Goal: Task Accomplishment & Management: Use online tool/utility

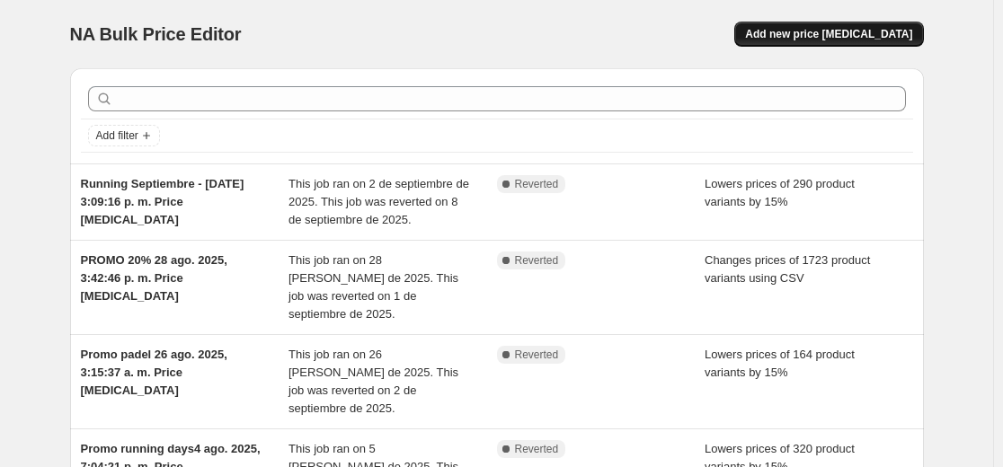
click at [820, 39] on span "Add new price [MEDICAL_DATA]" at bounding box center [828, 34] width 167 height 14
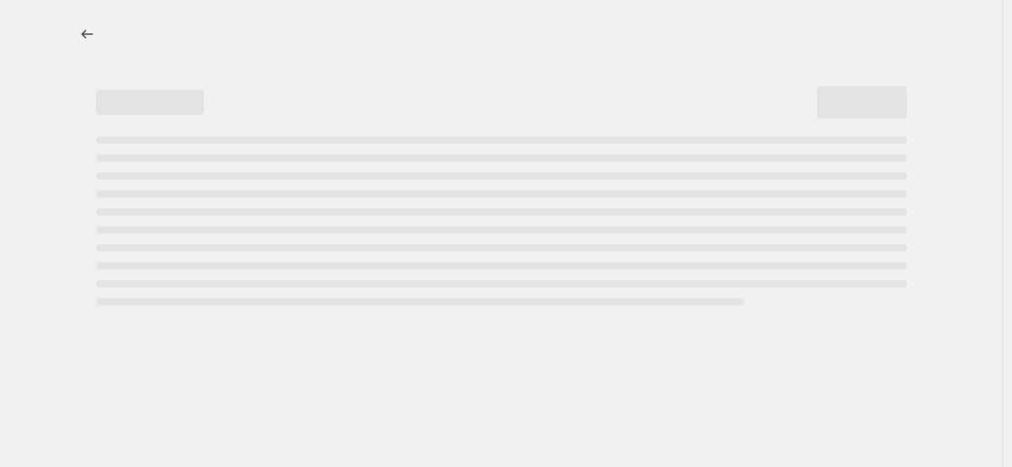
select select "percentage"
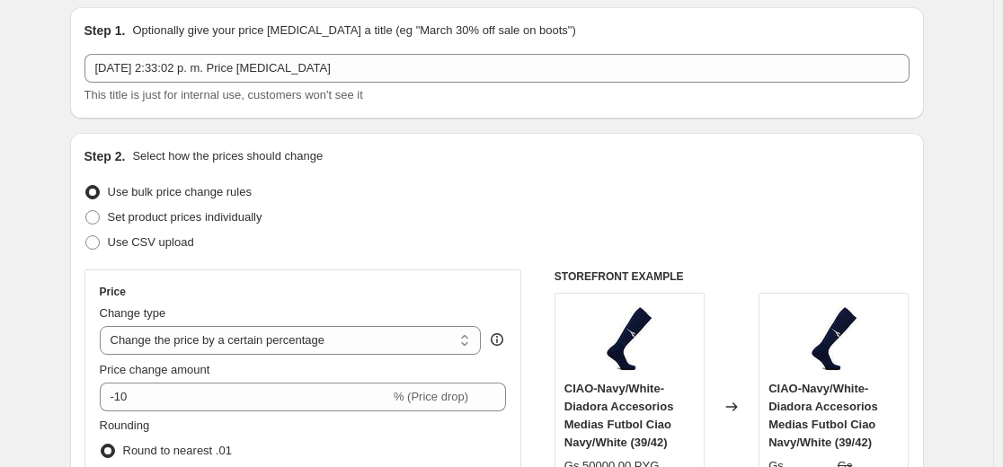
scroll to position [90, 0]
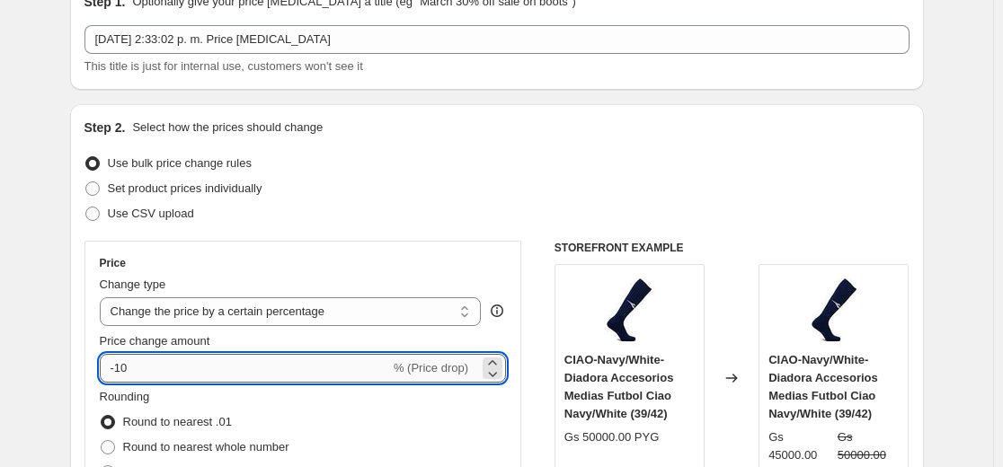
drag, startPoint x: 125, startPoint y: 369, endPoint x: 154, endPoint y: 366, distance: 29.0
click at [154, 366] on input "-10" at bounding box center [245, 368] width 290 height 29
type input "-15"
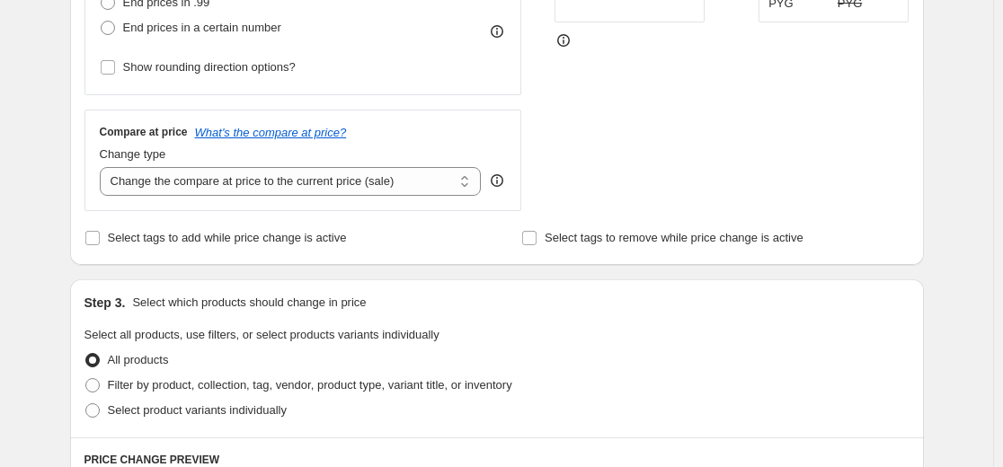
scroll to position [629, 0]
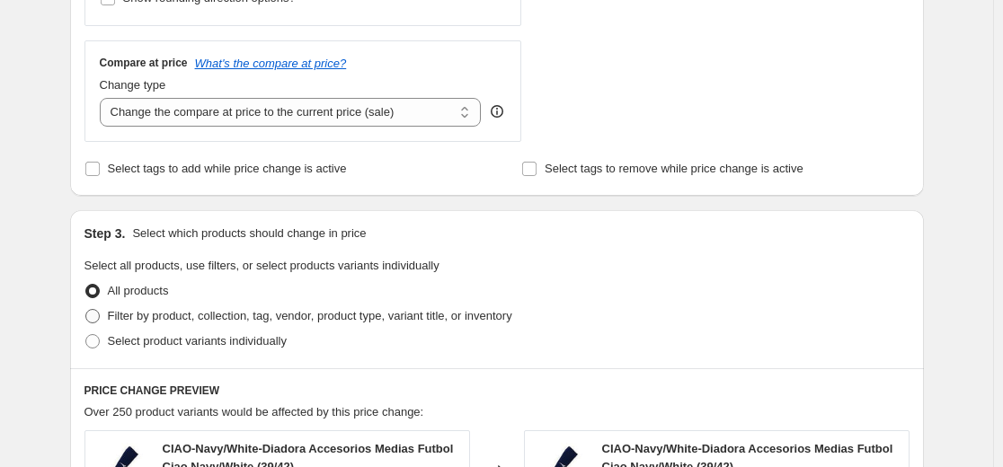
click at [150, 313] on span "Filter by product, collection, tag, vendor, product type, variant title, or inv…" at bounding box center [310, 315] width 404 height 13
click at [86, 310] on input "Filter by product, collection, tag, vendor, product type, variant title, or inv…" at bounding box center [85, 309] width 1 height 1
radio input "true"
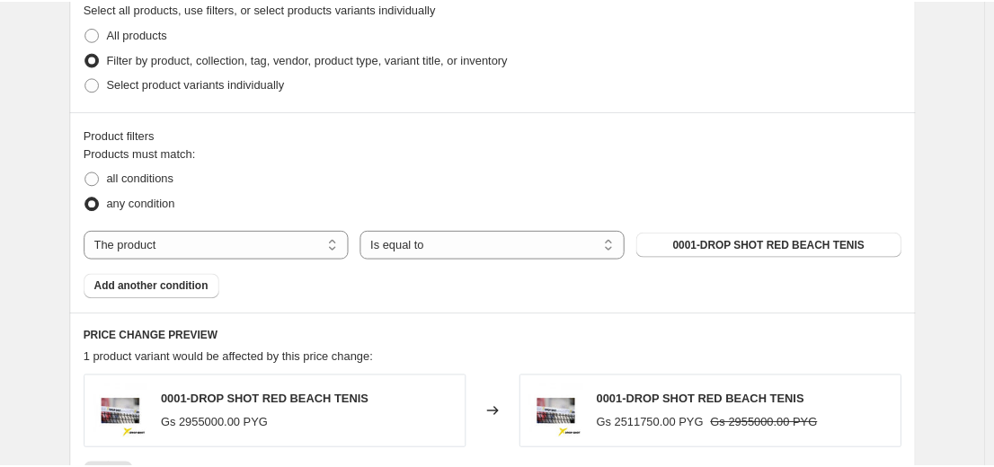
scroll to position [898, 0]
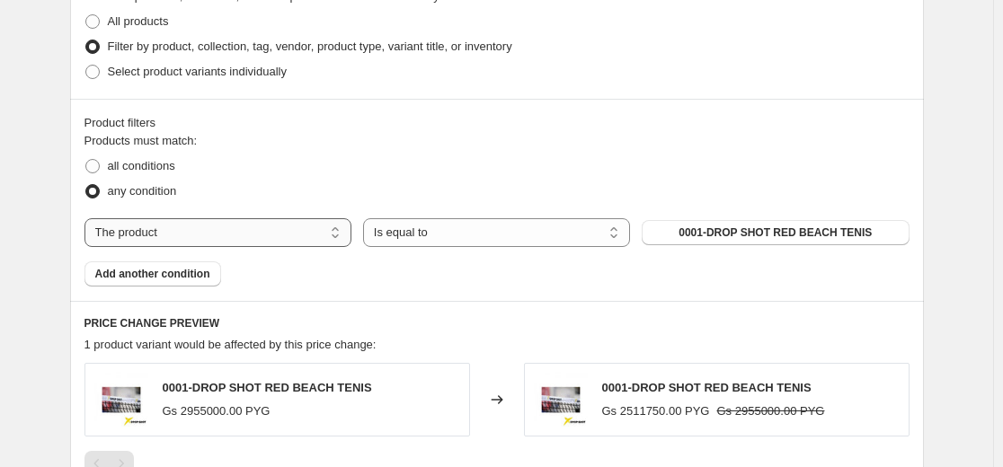
click at [196, 241] on select "The product The product's collection The product's tag The product's vendor The…" at bounding box center [217, 232] width 267 height 29
select select "collection"
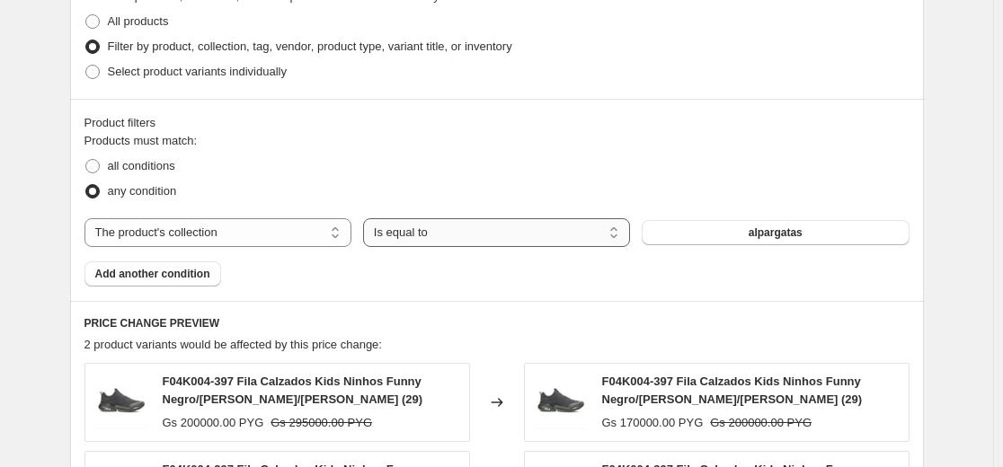
click at [504, 242] on select "Is equal to Is not equal to" at bounding box center [496, 232] width 267 height 29
click at [793, 235] on span "alpargatas" at bounding box center [775, 232] width 54 height 14
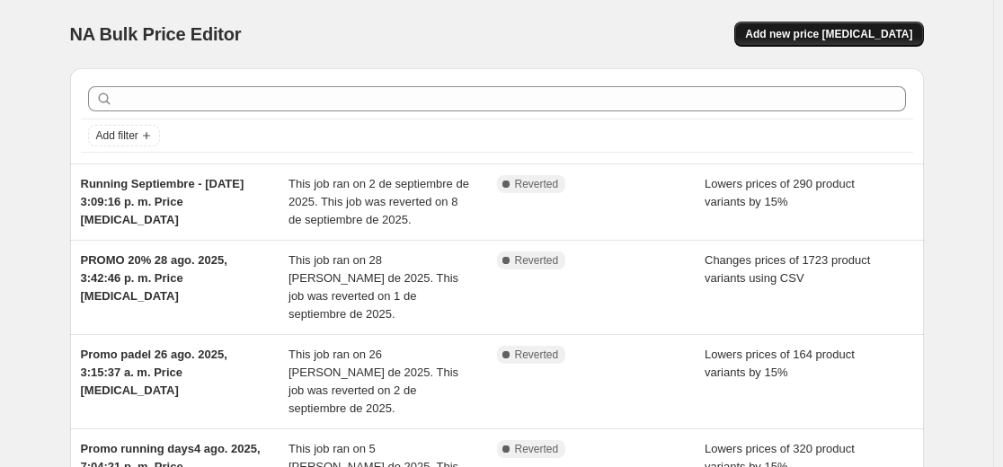
click at [844, 37] on span "Add new price [MEDICAL_DATA]" at bounding box center [828, 34] width 167 height 14
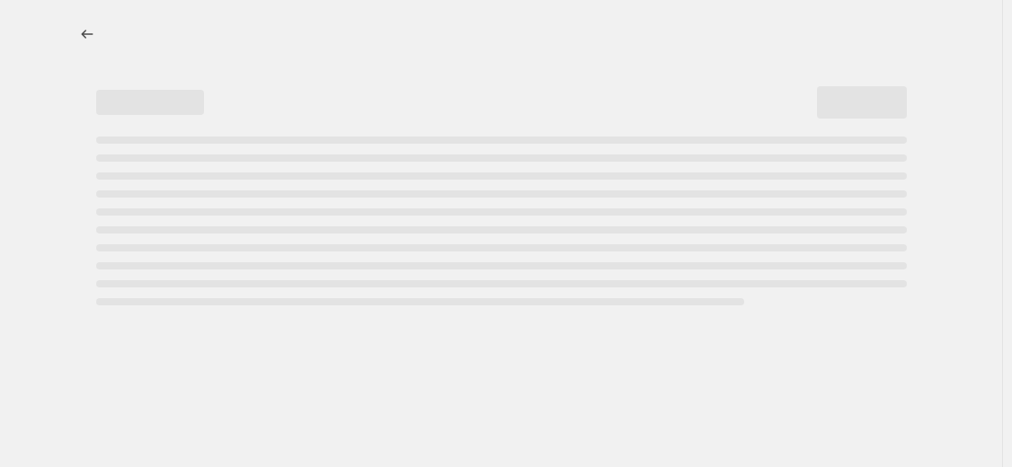
select select "percentage"
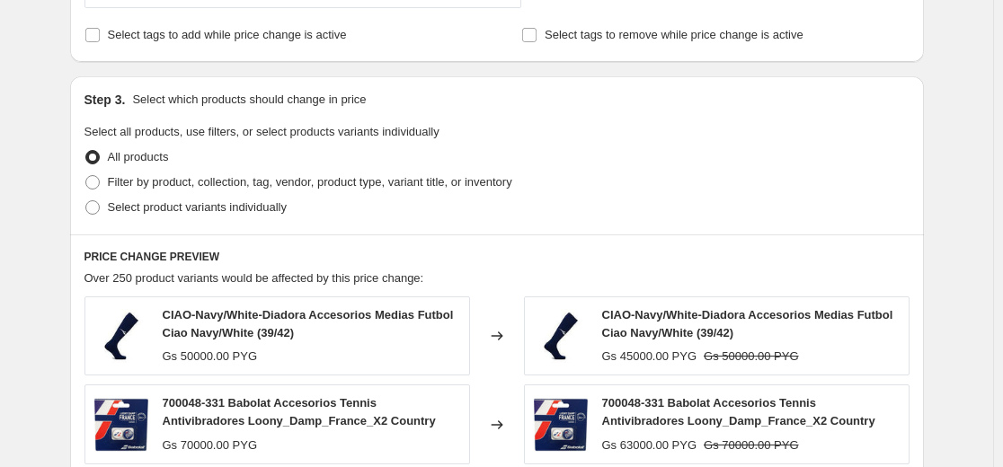
scroll to position [719, 0]
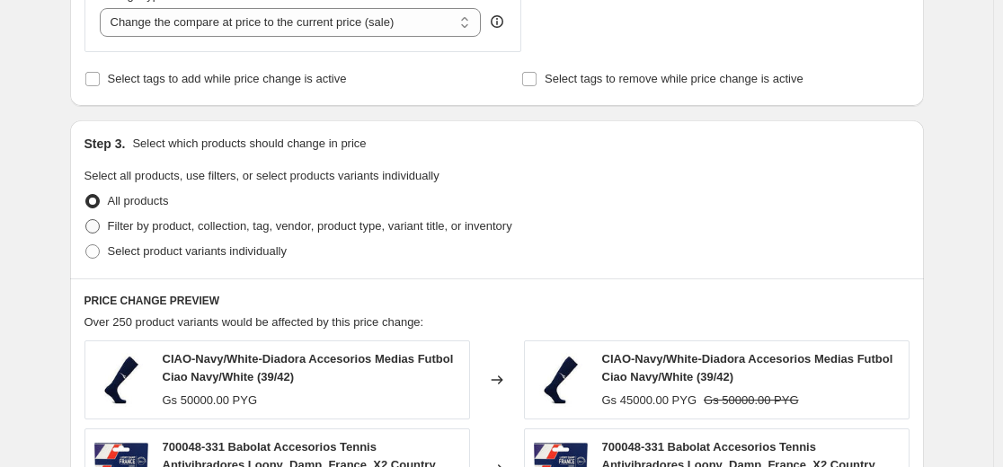
click at [144, 225] on span "Filter by product, collection, tag, vendor, product type, variant title, or inv…" at bounding box center [310, 225] width 404 height 13
click at [86, 220] on input "Filter by product, collection, tag, vendor, product type, variant title, or inv…" at bounding box center [85, 219] width 1 height 1
radio input "true"
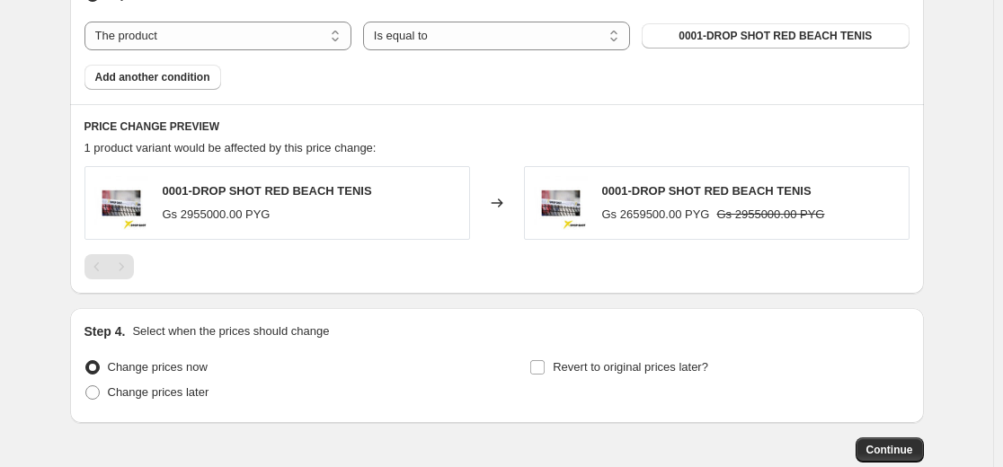
scroll to position [988, 0]
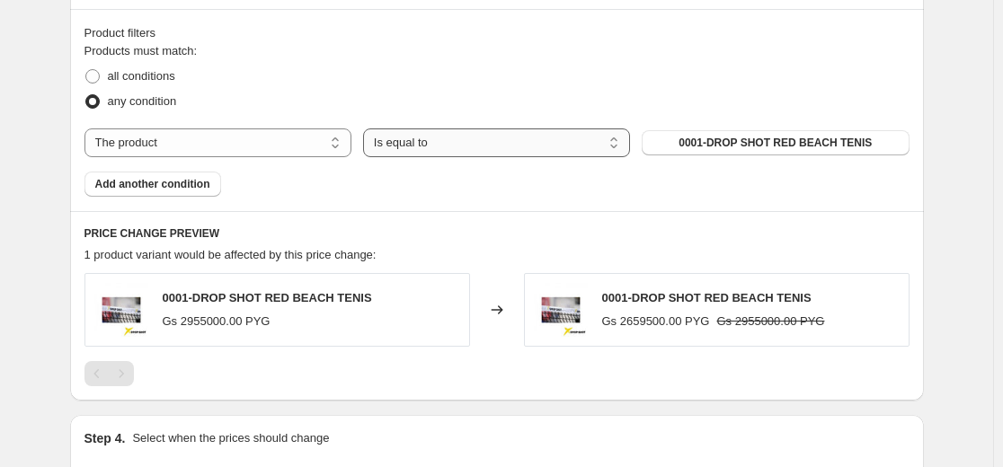
drag, startPoint x: 483, startPoint y: 132, endPoint x: 457, endPoint y: 147, distance: 30.2
click at [483, 132] on select "Is equal to Is not equal to" at bounding box center [496, 142] width 267 height 29
click at [269, 138] on select "The product The product's collection The product's tag The product's vendor The…" at bounding box center [217, 142] width 267 height 29
select select "collection"
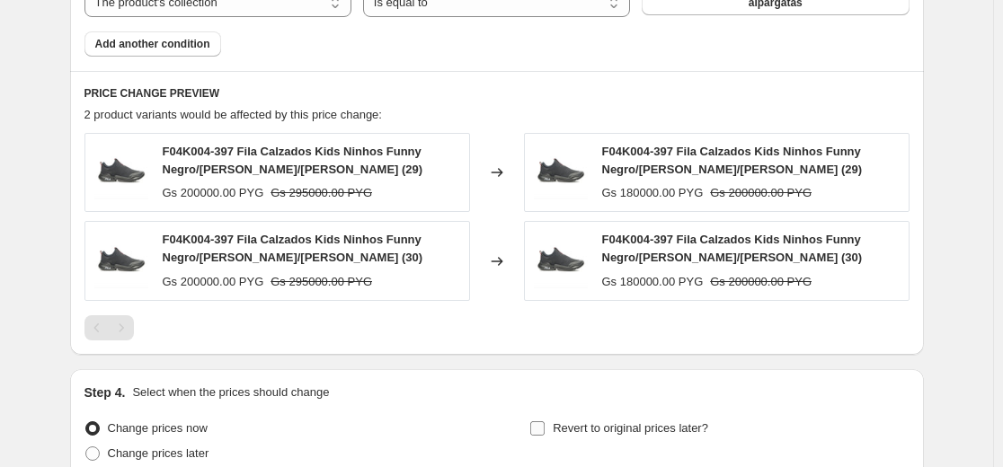
scroll to position [1295, 0]
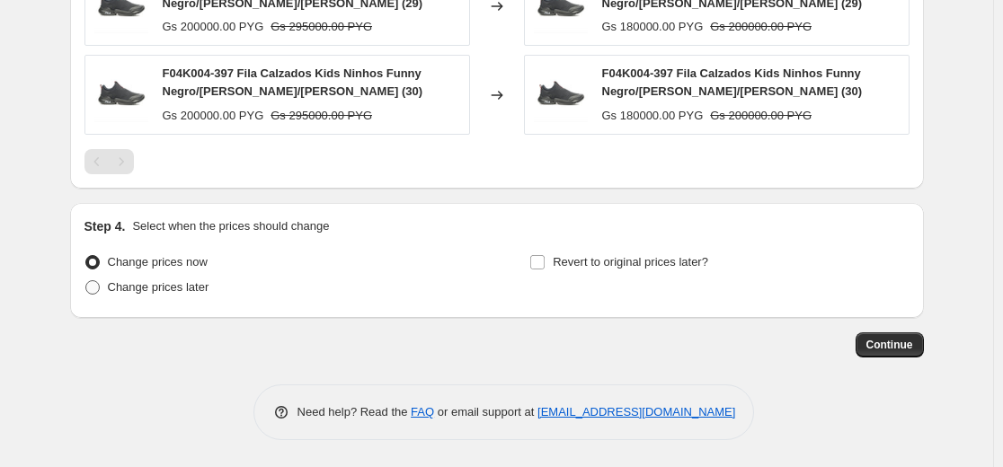
click at [122, 289] on span "Change prices later" at bounding box center [159, 286] width 102 height 13
click at [86, 281] on input "Change prices later" at bounding box center [85, 280] width 1 height 1
radio input "true"
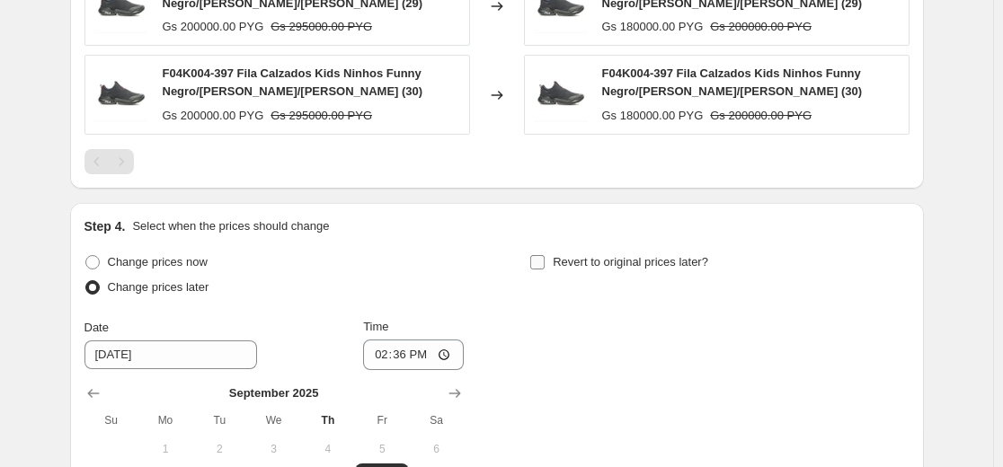
click at [544, 258] on input "Revert to original prices later?" at bounding box center [537, 262] width 14 height 14
checkbox input "true"
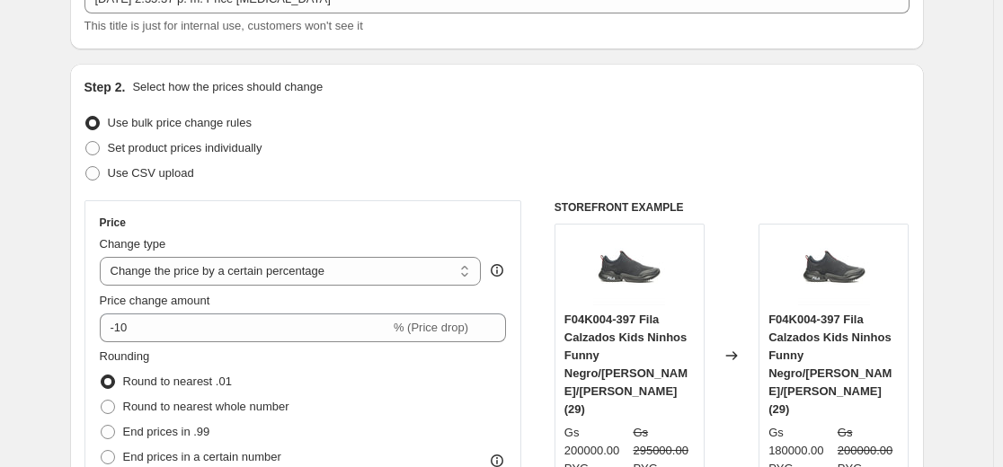
scroll to position [0, 0]
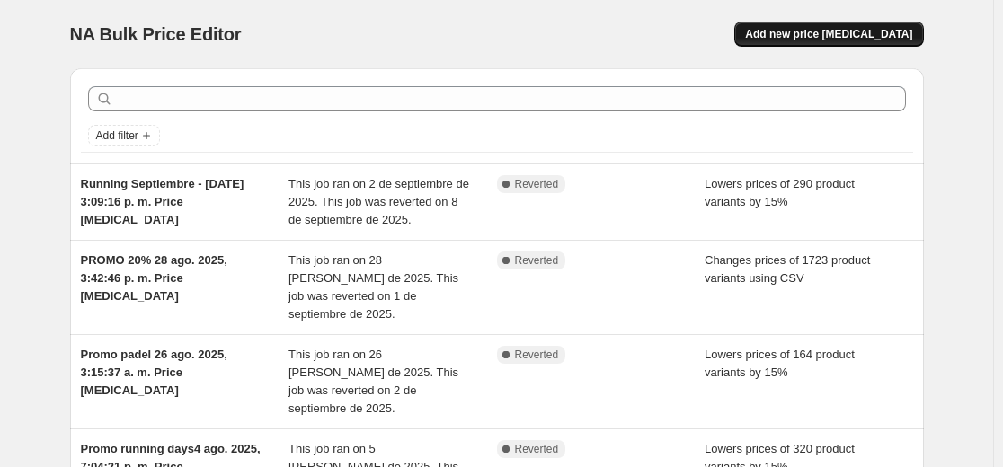
click at [847, 33] on span "Add new price [MEDICAL_DATA]" at bounding box center [828, 34] width 167 height 14
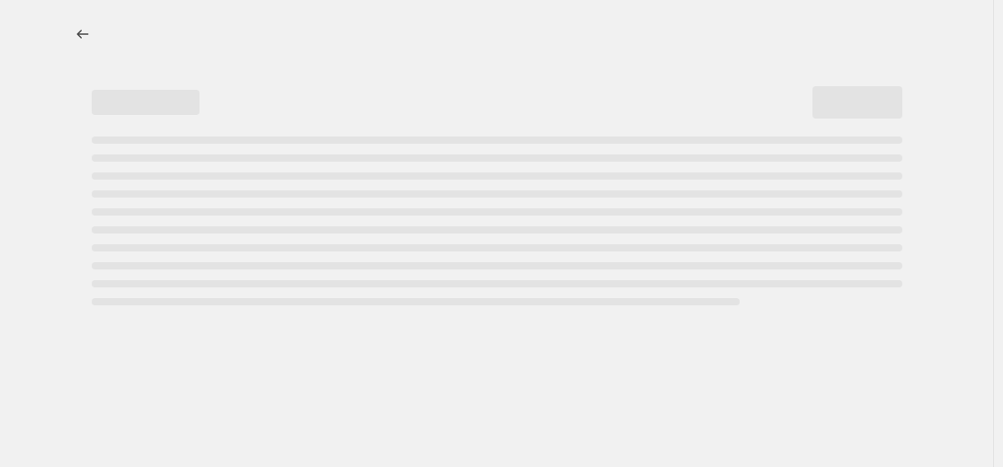
select select "percentage"
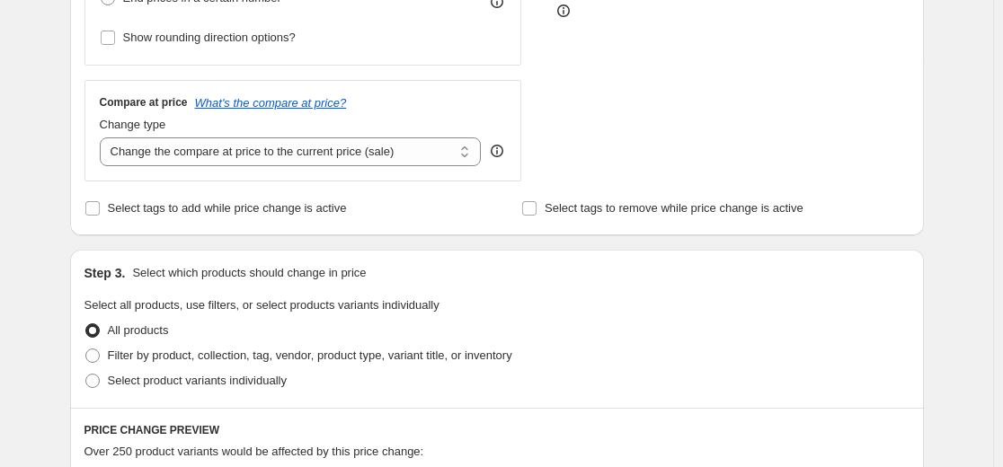
scroll to position [629, 0]
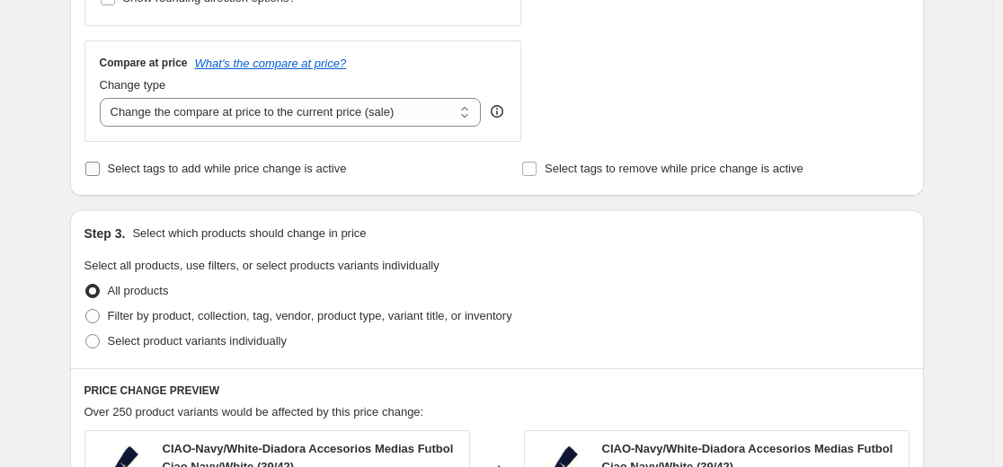
click at [152, 174] on span "Select tags to add while price change is active" at bounding box center [227, 168] width 239 height 13
click at [100, 174] on input "Select tags to add while price change is active" at bounding box center [92, 169] width 14 height 14
checkbox input "true"
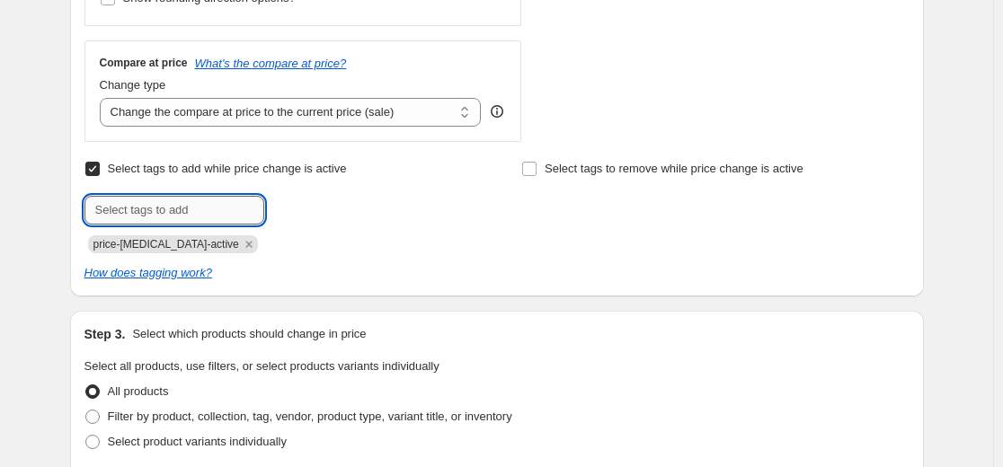
click at [167, 213] on input "text" at bounding box center [174, 210] width 180 height 29
type input "producto en promocion shopify"
click at [300, 213] on b "Add" at bounding box center [289, 208] width 21 height 13
click at [196, 216] on input "text" at bounding box center [174, 210] width 180 height 29
type input "productos en promocion shopify"
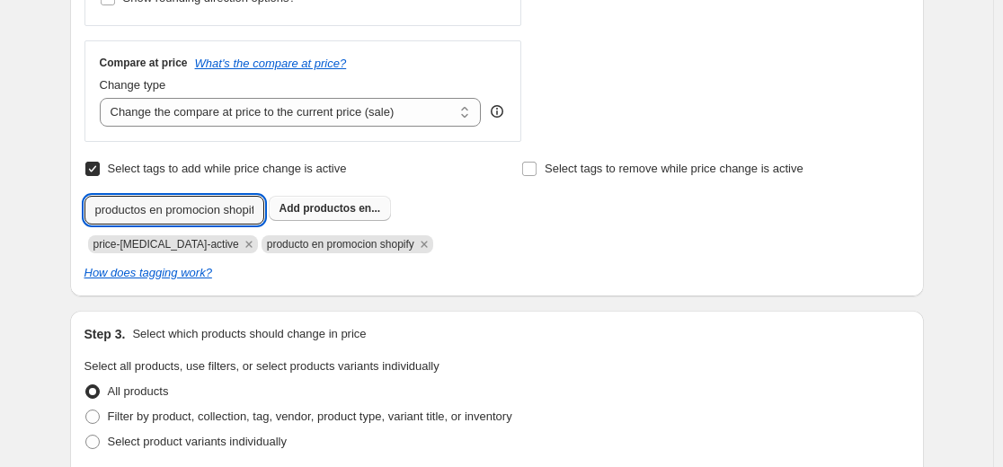
click at [350, 212] on span "productos en..." at bounding box center [341, 208] width 77 height 13
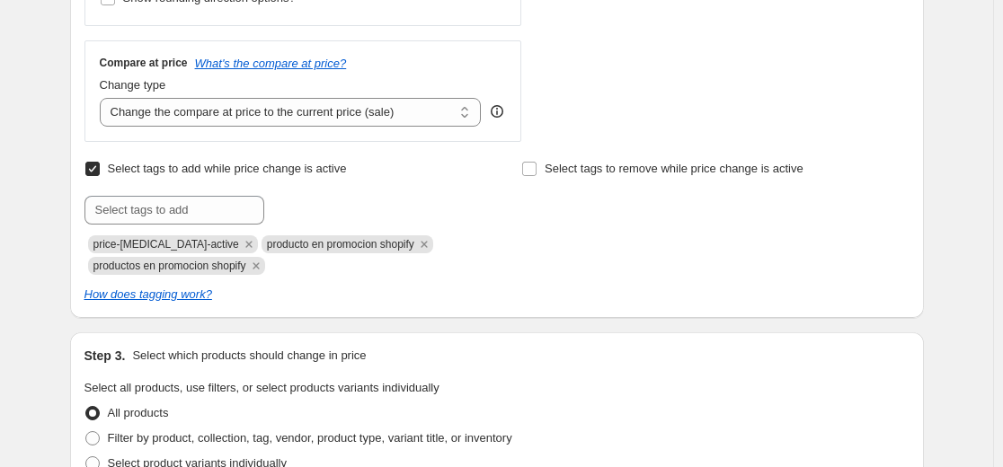
click at [298, 246] on span "producto en promocion shopify" at bounding box center [340, 244] width 147 height 13
click at [199, 261] on span "productos en promocion shopify" at bounding box center [169, 266] width 153 height 13
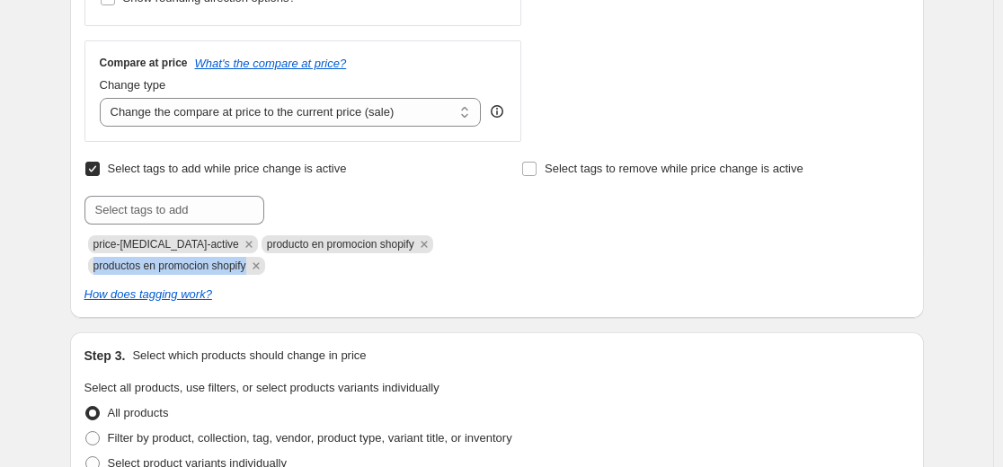
click at [199, 261] on span "productos en promocion shopify" at bounding box center [169, 266] width 153 height 13
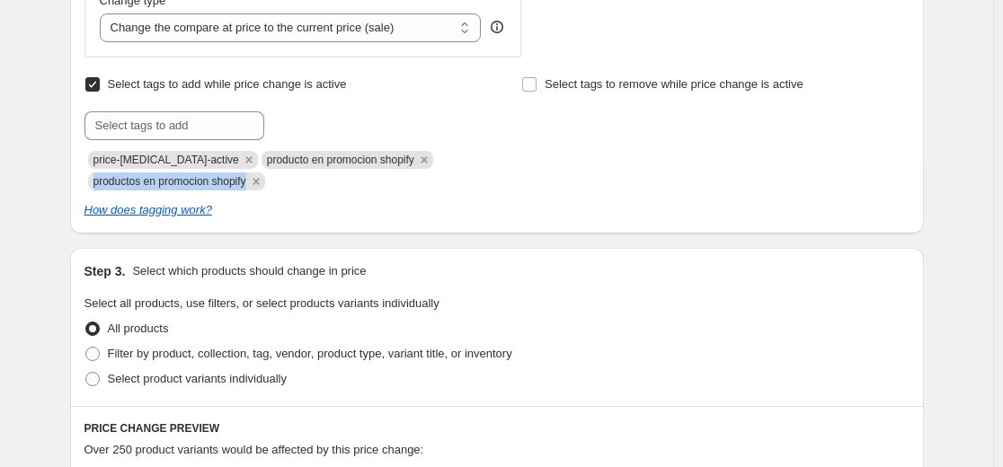
scroll to position [719, 0]
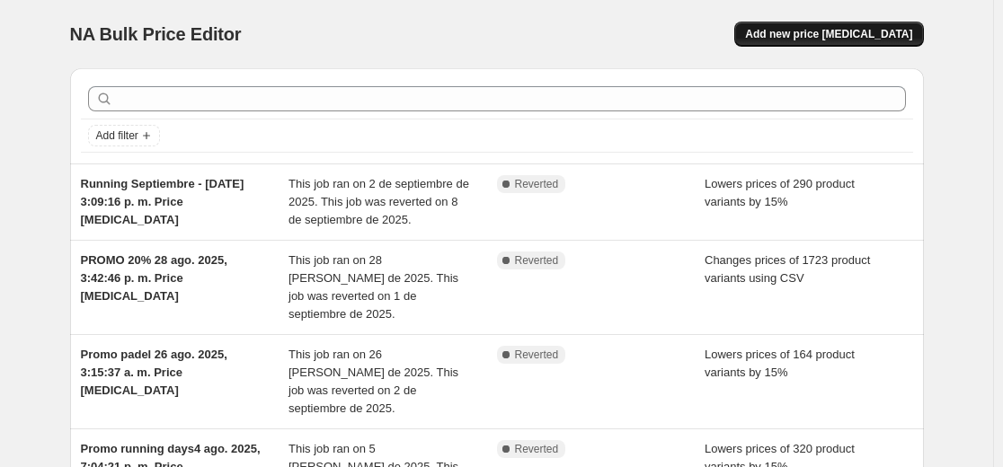
click at [859, 40] on span "Add new price [MEDICAL_DATA]" at bounding box center [828, 34] width 167 height 14
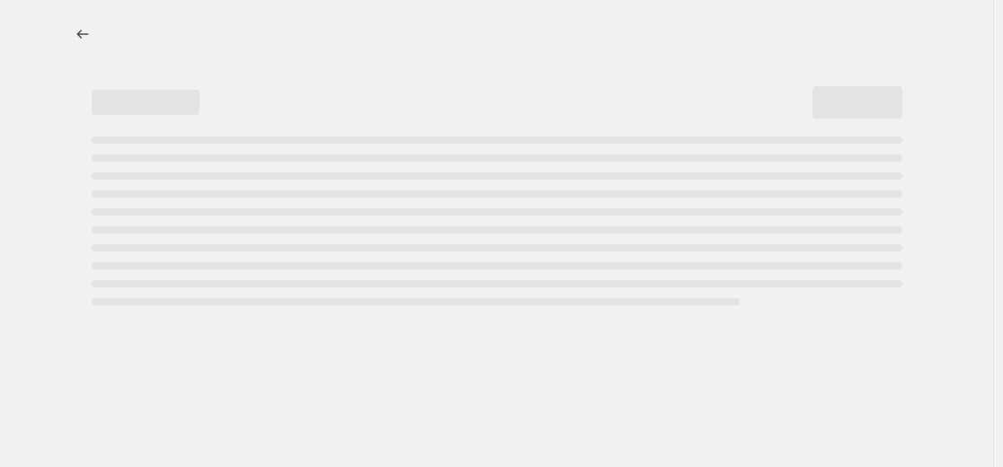
select select "percentage"
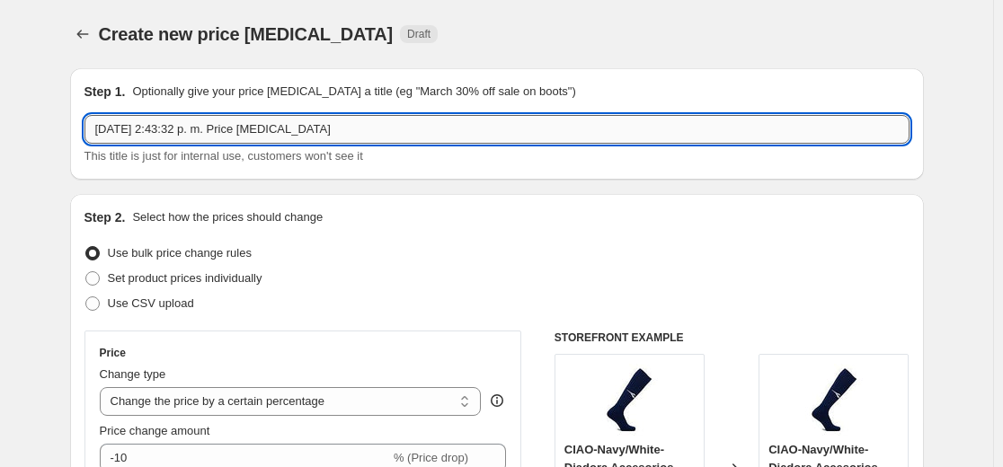
click at [131, 137] on input "[DATE] 2:43:32 p. m. Price [MEDICAL_DATA]" at bounding box center [496, 129] width 825 height 29
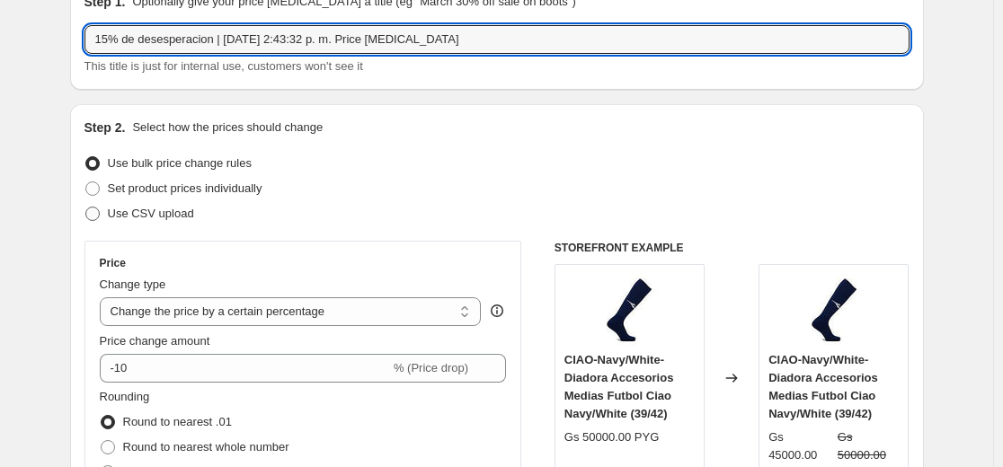
type input "15% de desesperacion | [DATE] 2:43:32 p. m. Price [MEDICAL_DATA]"
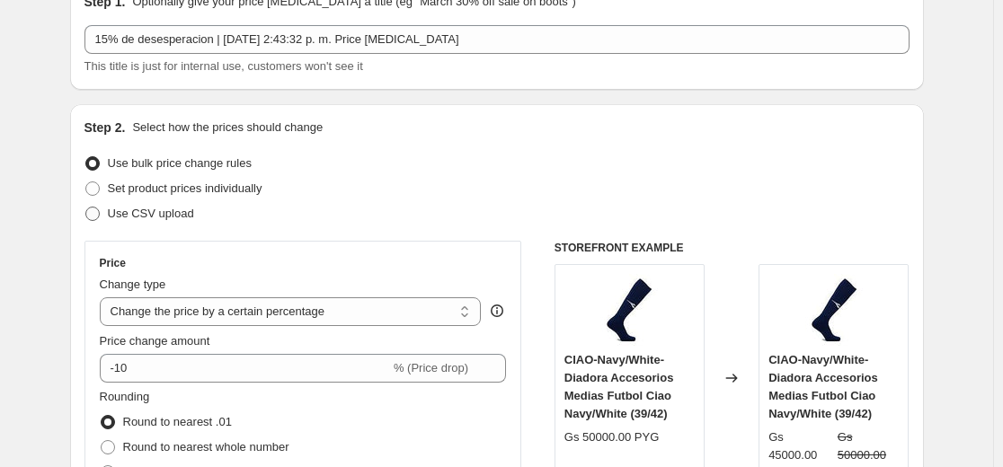
click at [155, 216] on span "Use CSV upload" at bounding box center [151, 213] width 86 height 13
click at [86, 208] on input "Use CSV upload" at bounding box center [85, 207] width 1 height 1
radio input "true"
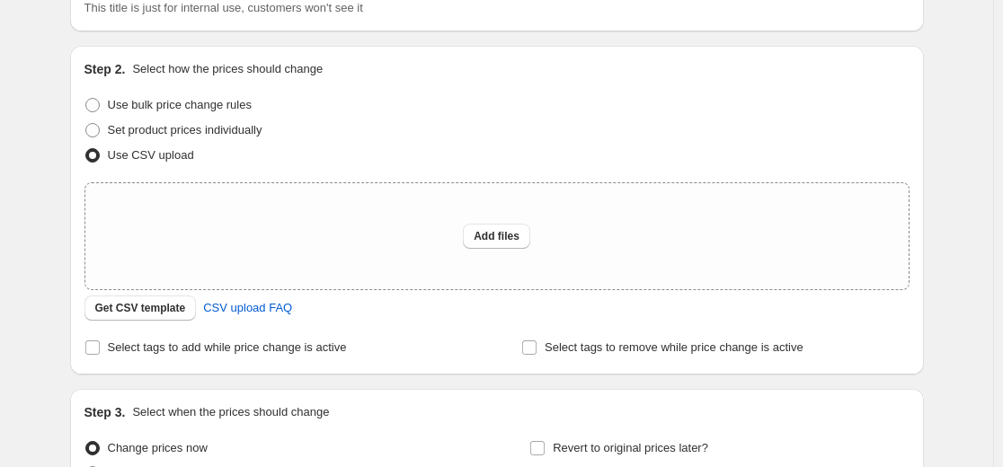
scroll to position [180, 0]
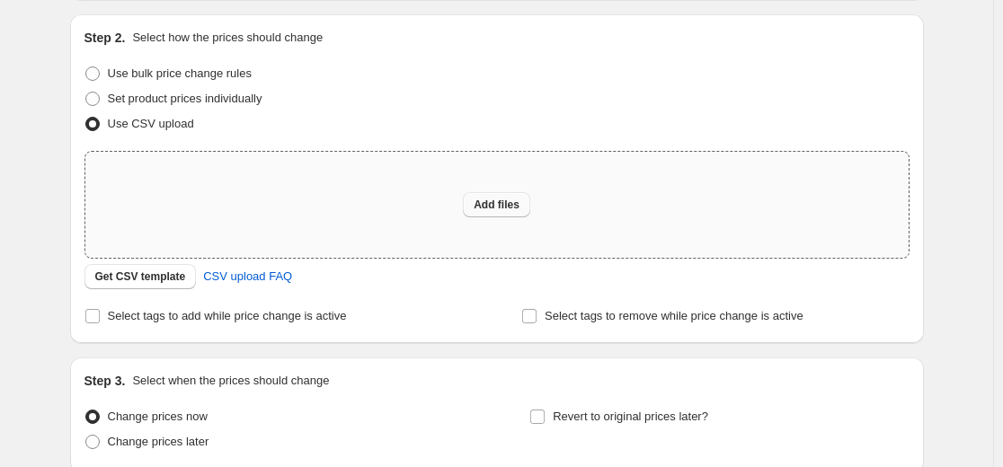
click at [501, 208] on span "Add files" at bounding box center [496, 205] width 46 height 14
type input "C:\fakepath\Aplicacion de promos - Depostore - tl 16 - PRoductos a exportar (4)…"
click at [481, 203] on span "Add files" at bounding box center [496, 205] width 46 height 14
type input "C:\fakepath\Aplicacion de promos - Depostore - tl 16 - PRoductos a exportar (4)…"
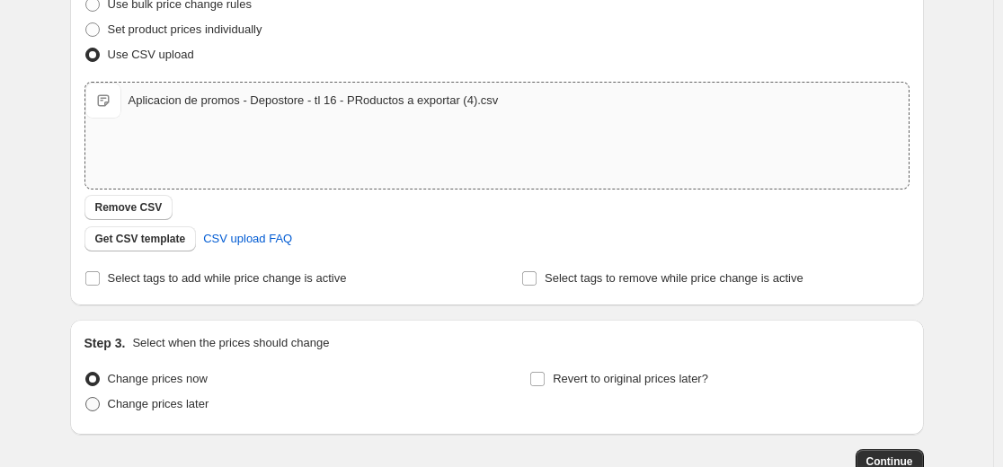
scroll to position [270, 0]
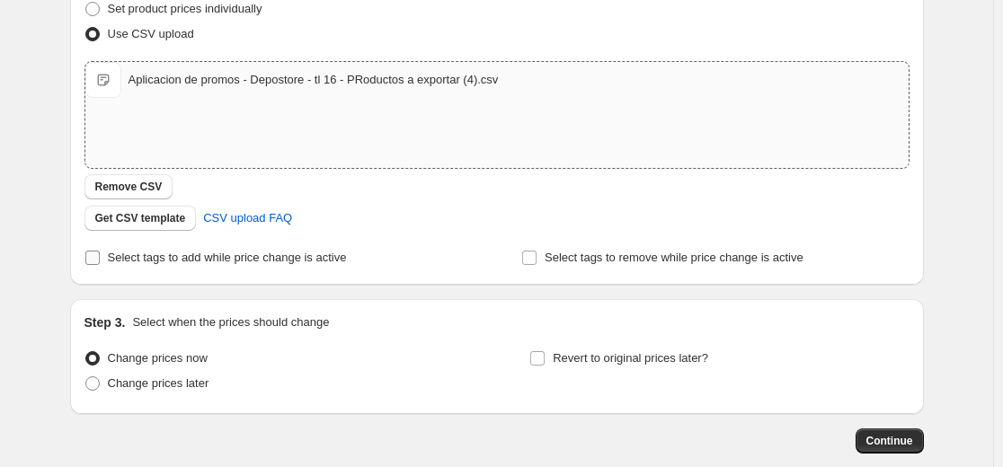
click at [90, 262] on input "Select tags to add while price change is active" at bounding box center [92, 258] width 14 height 14
checkbox input "true"
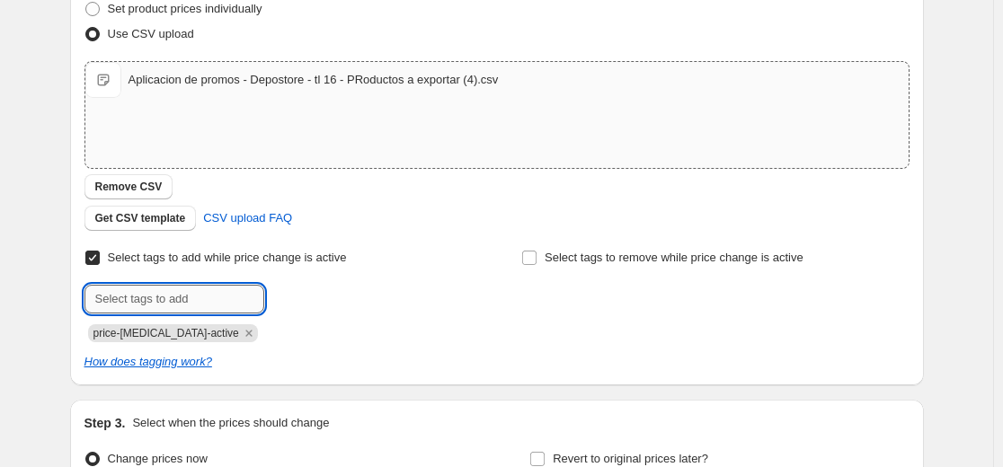
click at [170, 311] on input "text" at bounding box center [174, 299] width 180 height 29
type input "Producto en promocion Shop"
click at [300, 293] on b "Add" at bounding box center [289, 297] width 21 height 13
click at [178, 307] on input "text" at bounding box center [174, 299] width 180 height 29
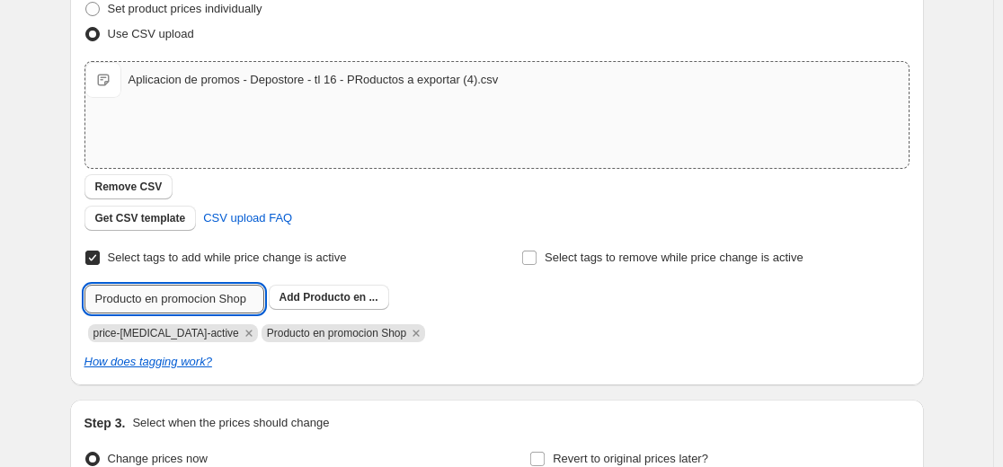
click at [150, 297] on input "Producto en promocion Shop" at bounding box center [174, 299] width 180 height 29
type input "Productos en promocion Shop"
click at [331, 300] on span "Productos en..." at bounding box center [342, 297] width 78 height 13
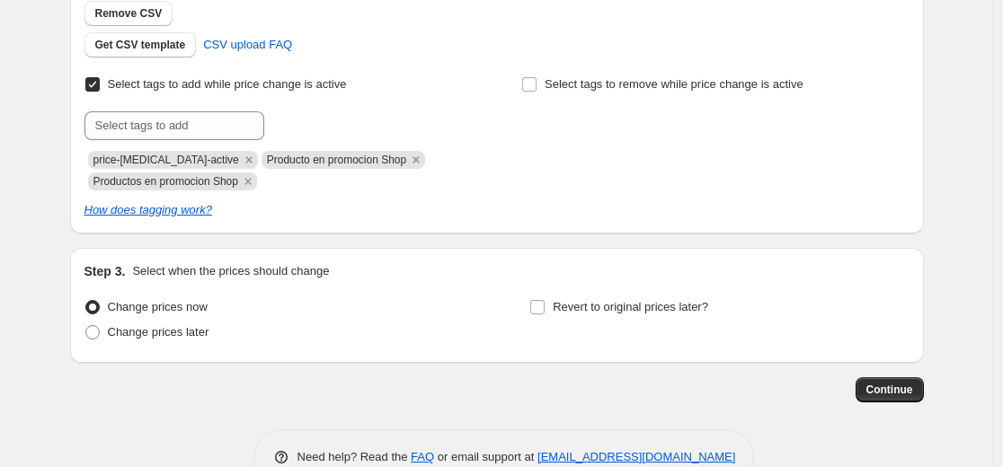
scroll to position [488, 0]
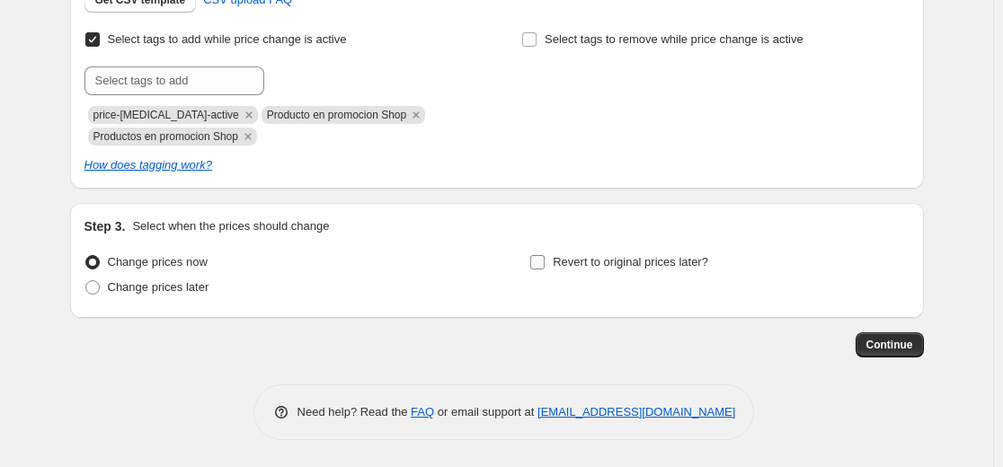
click at [553, 262] on label "Revert to original prices later?" at bounding box center [618, 262] width 179 height 25
click at [544, 262] on input "Revert to original prices later?" at bounding box center [537, 262] width 14 height 14
checkbox input "true"
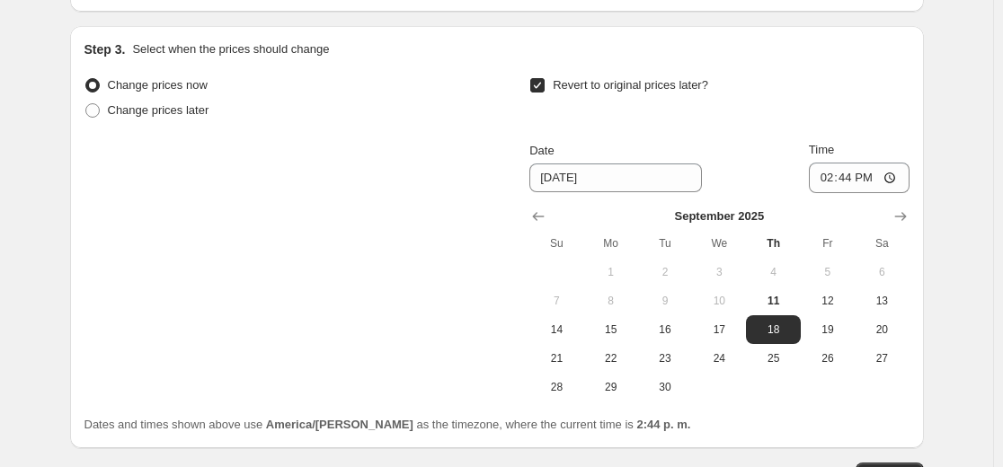
scroll to position [667, 0]
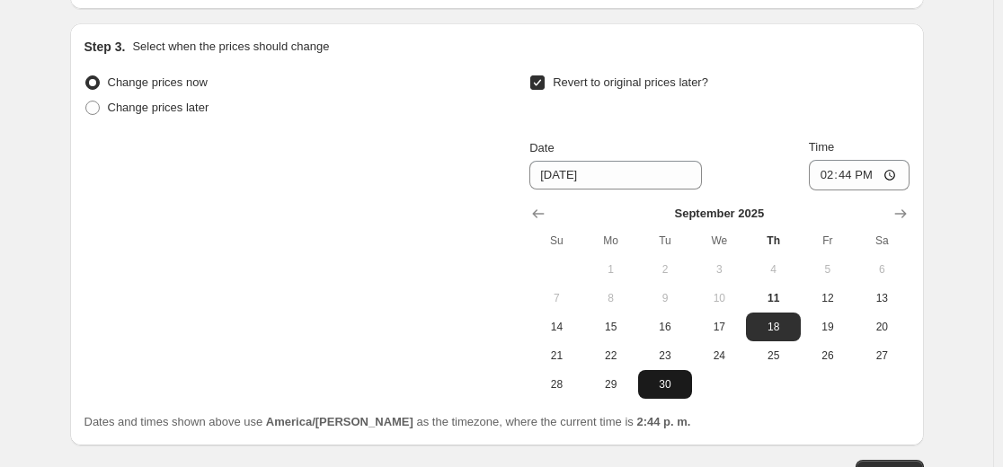
click at [669, 384] on span "30" at bounding box center [665, 384] width 40 height 14
type input "[DATE]"
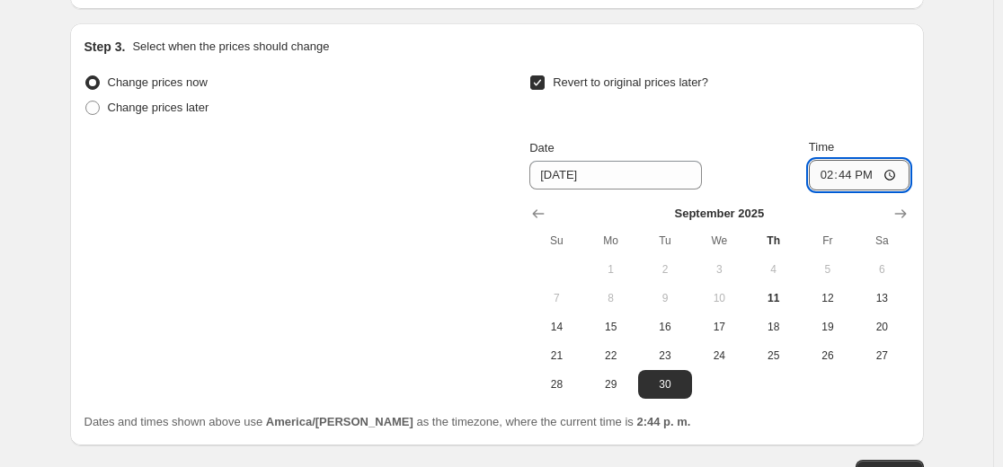
click at [846, 179] on input "14:44" at bounding box center [859, 175] width 101 height 31
type input "23:44"
click at [822, 112] on div "Revert to original prices later?" at bounding box center [718, 97] width 379 height 54
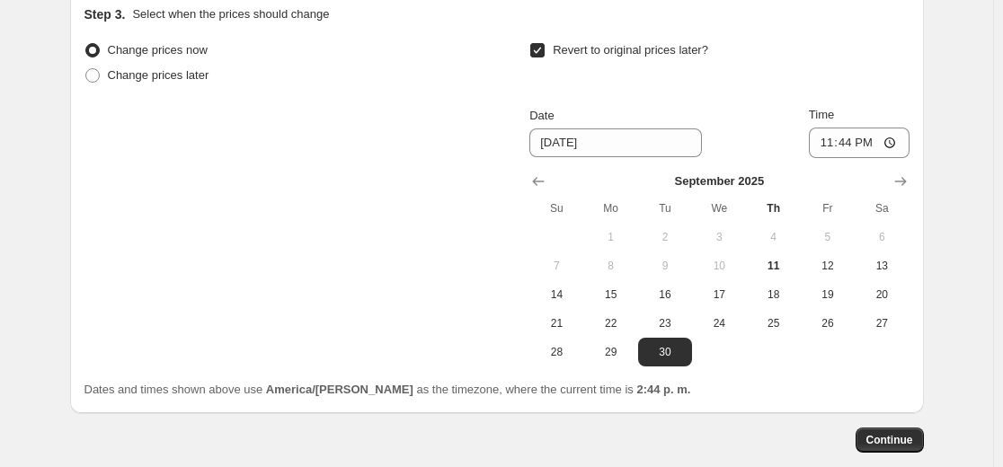
scroll to position [795, 0]
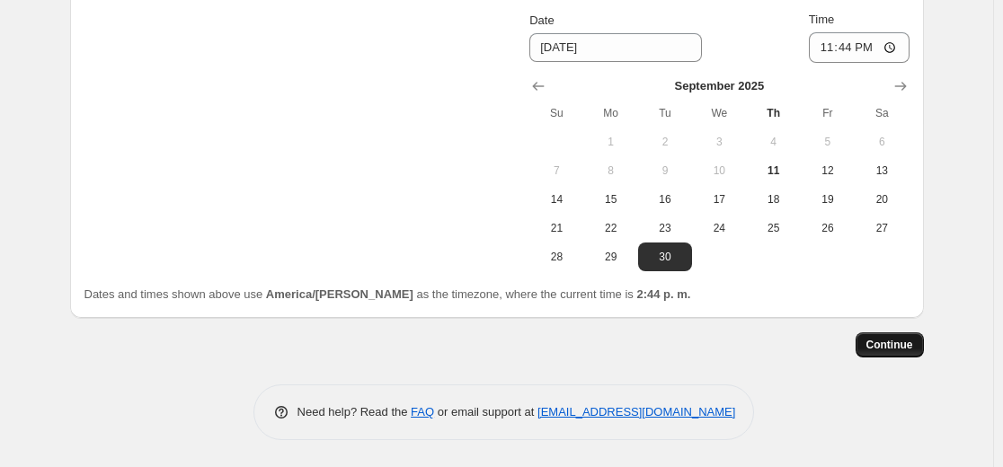
click at [883, 343] on span "Continue" at bounding box center [889, 345] width 47 height 14
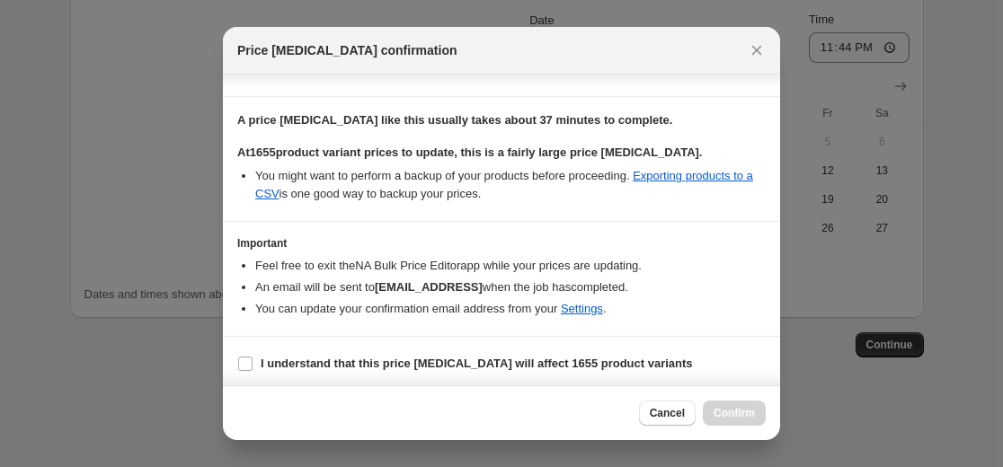
scroll to position [226, 0]
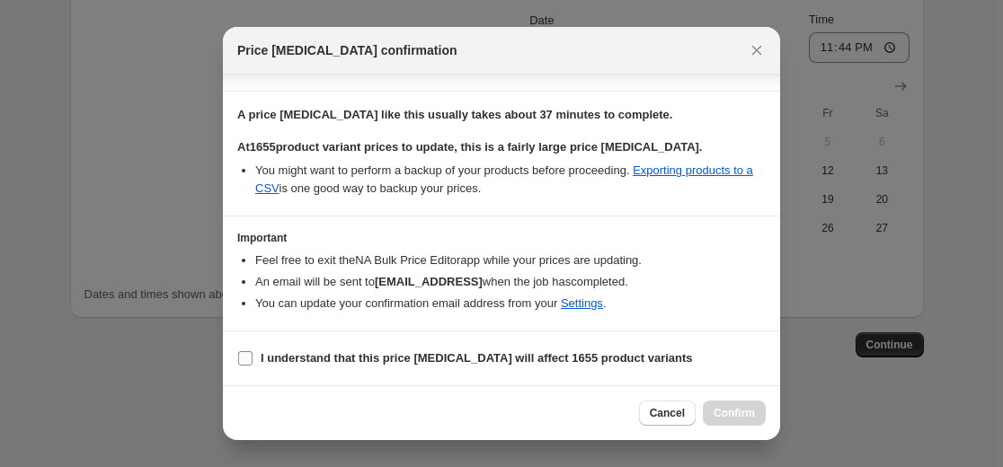
click at [243, 353] on input "I understand that this price [MEDICAL_DATA] will affect 1655 product variants" at bounding box center [245, 358] width 14 height 14
checkbox input "true"
click at [750, 415] on span "Confirm" at bounding box center [733, 413] width 41 height 14
